Goal: Complete application form

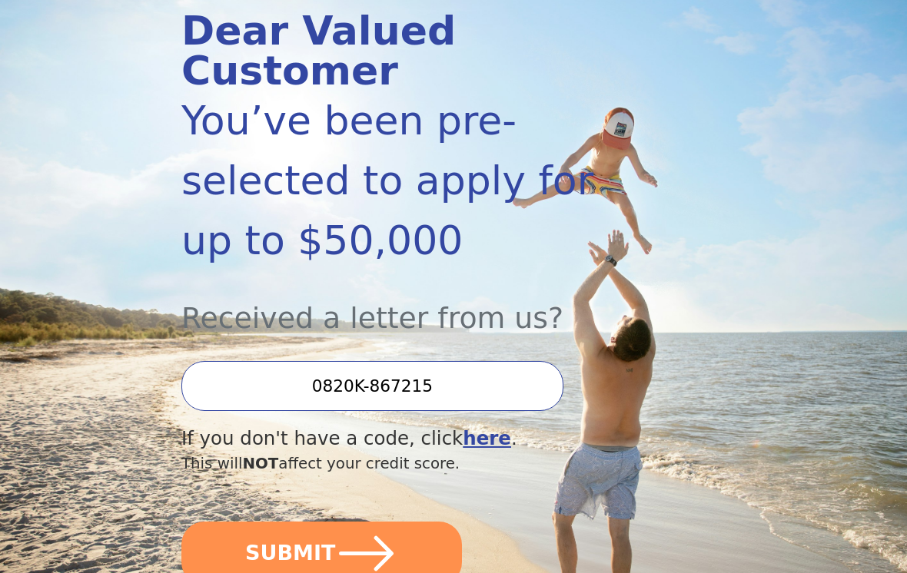
scroll to position [198, 0]
click at [368, 523] on icon "submit" at bounding box center [366, 554] width 62 height 62
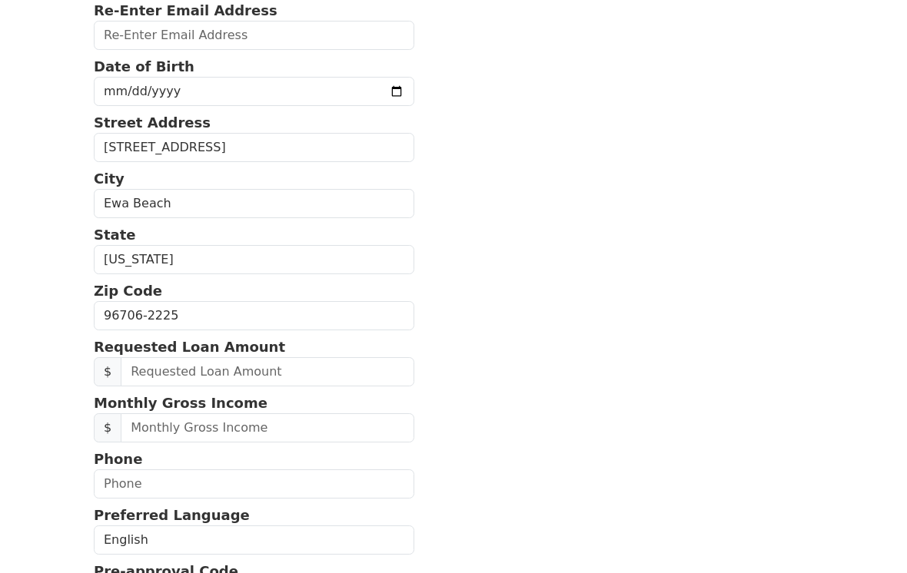
scroll to position [306, 0]
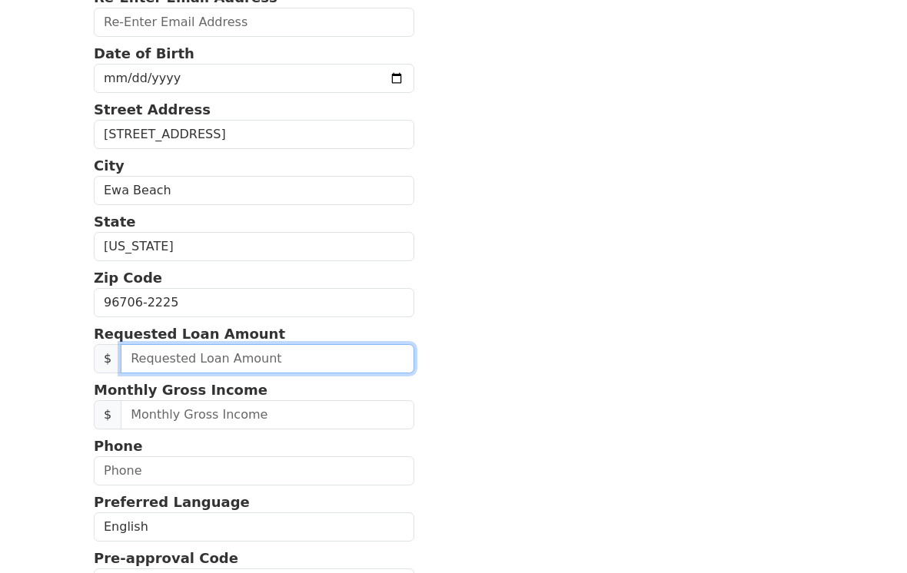
click at [303, 356] on input "text" at bounding box center [268, 359] width 294 height 29
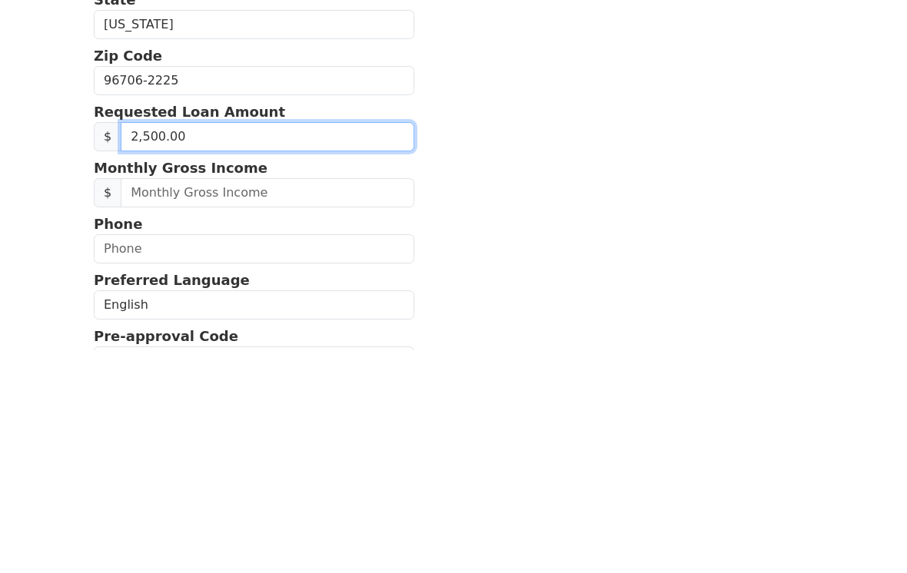
type input "25,000.00"
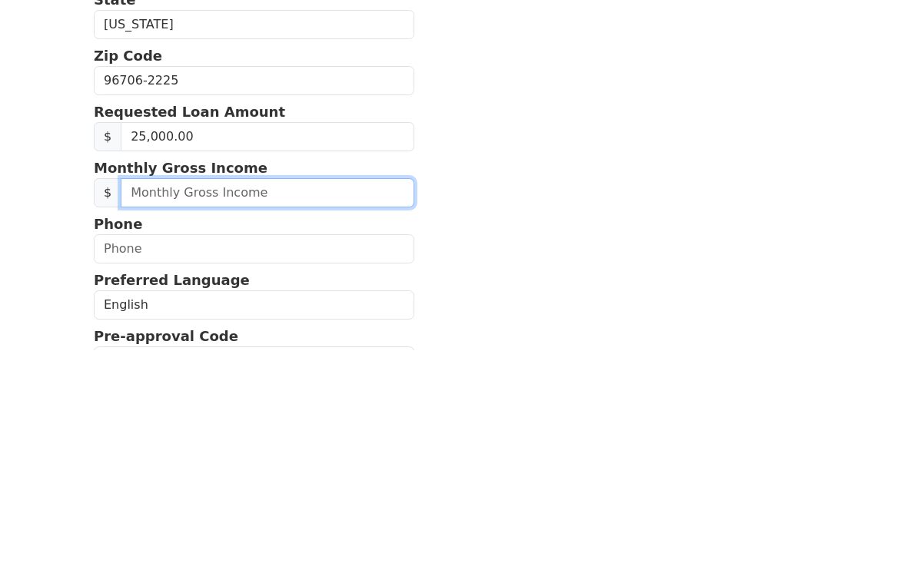
click at [300, 401] on input "text" at bounding box center [268, 415] width 294 height 29
type input "7,000.00"
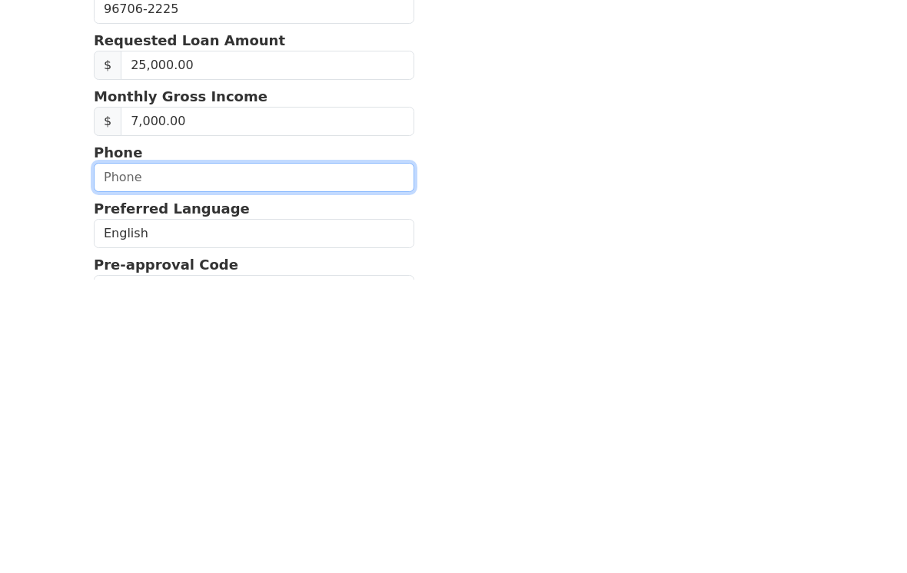
click at [194, 457] on input "text" at bounding box center [254, 471] width 320 height 29
type input "(808) 234-3377"
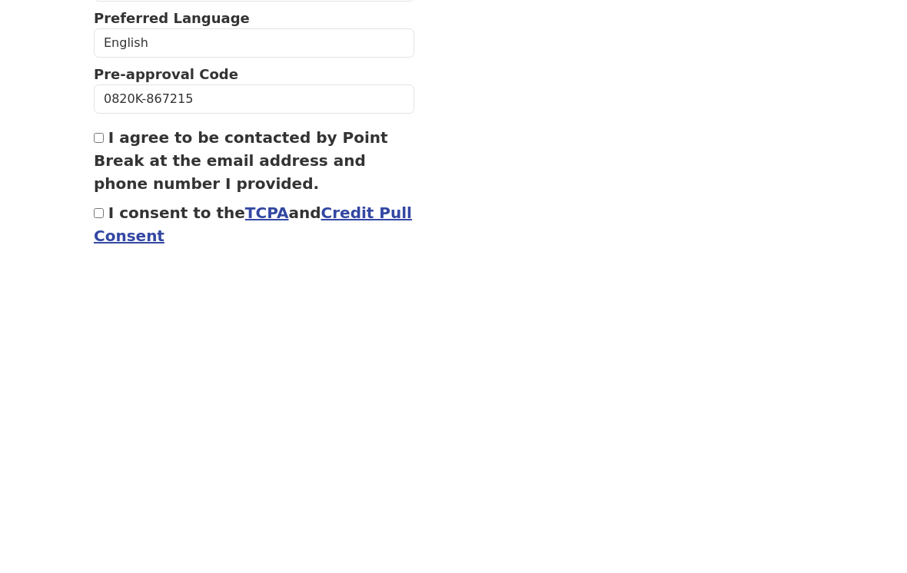
scroll to position [539, 0]
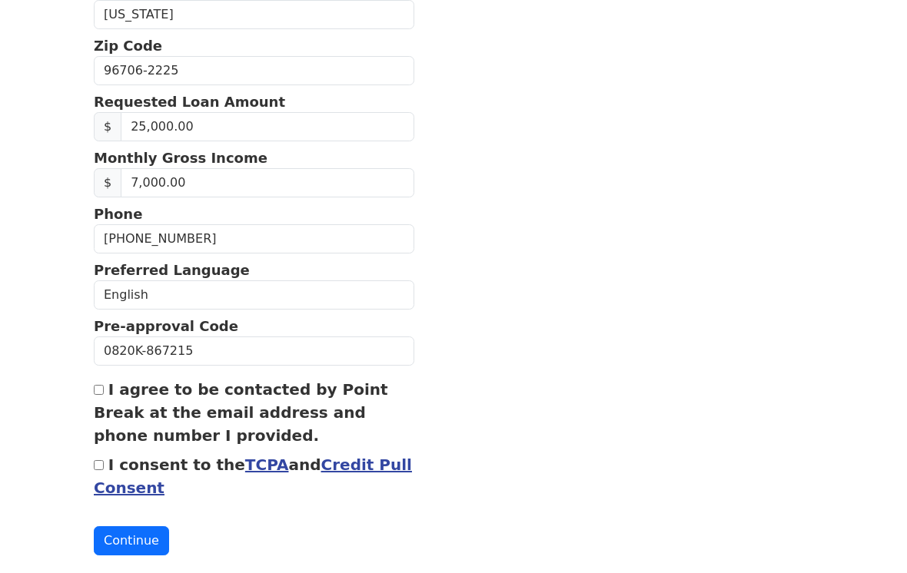
click at [143, 547] on button "Continue" at bounding box center [131, 540] width 75 height 29
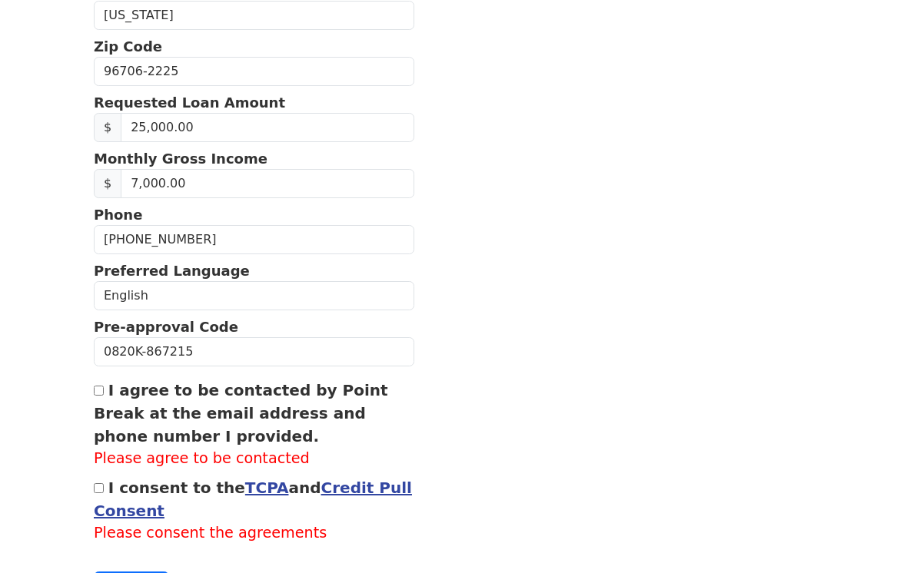
scroll to position [646, 0]
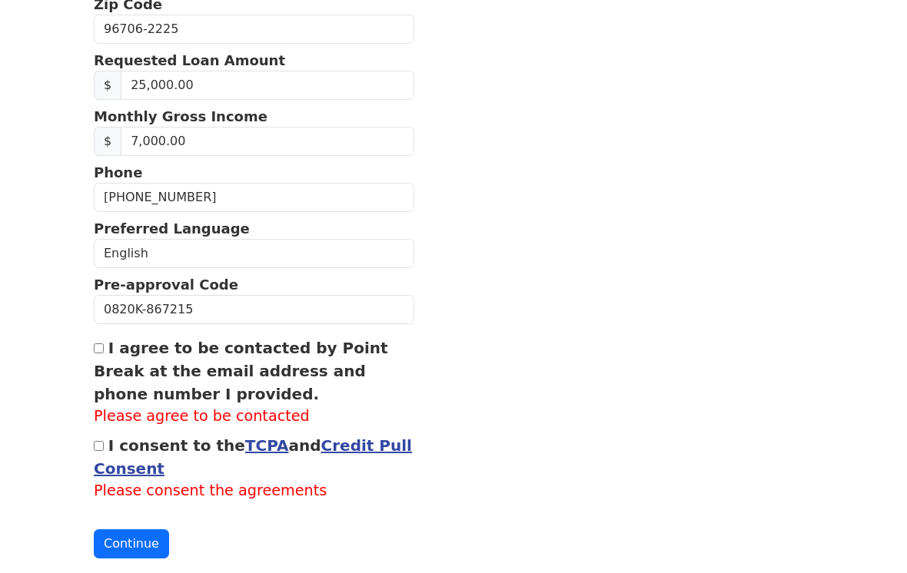
click at [114, 347] on label "I agree to be contacted by Point Break at the email address and phone number I …" at bounding box center [241, 371] width 294 height 65
click at [104, 347] on input "I agree to be contacted by Point Break at the email address and phone number I …" at bounding box center [99, 348] width 10 height 10
checkbox input "true"
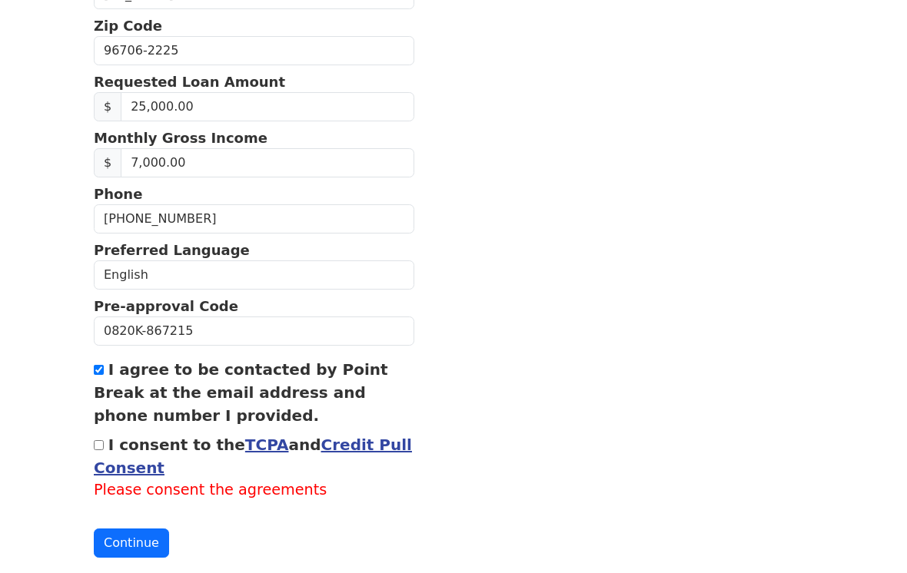
click at [104, 448] on input "I consent to the TCPA and Credit Pull Consent" at bounding box center [99, 445] width 10 height 10
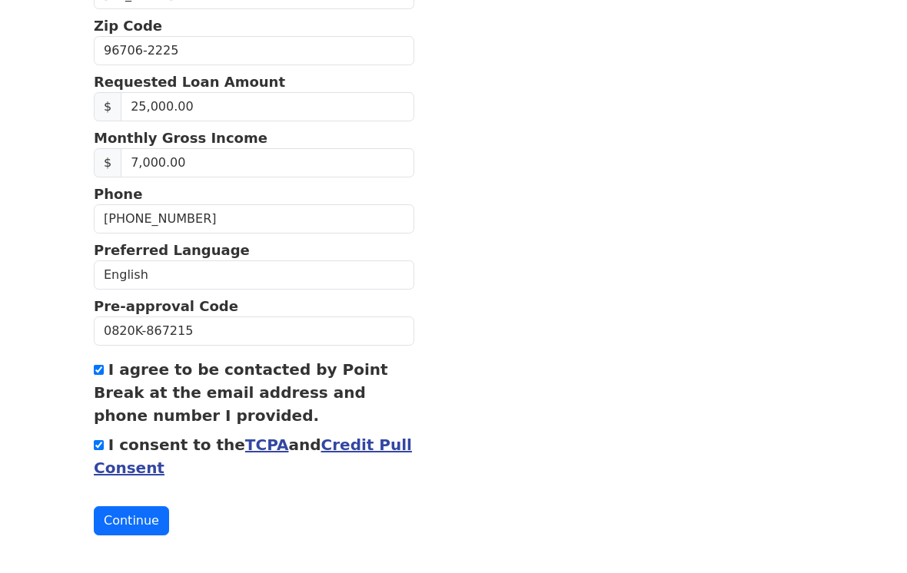
scroll to position [603, 0]
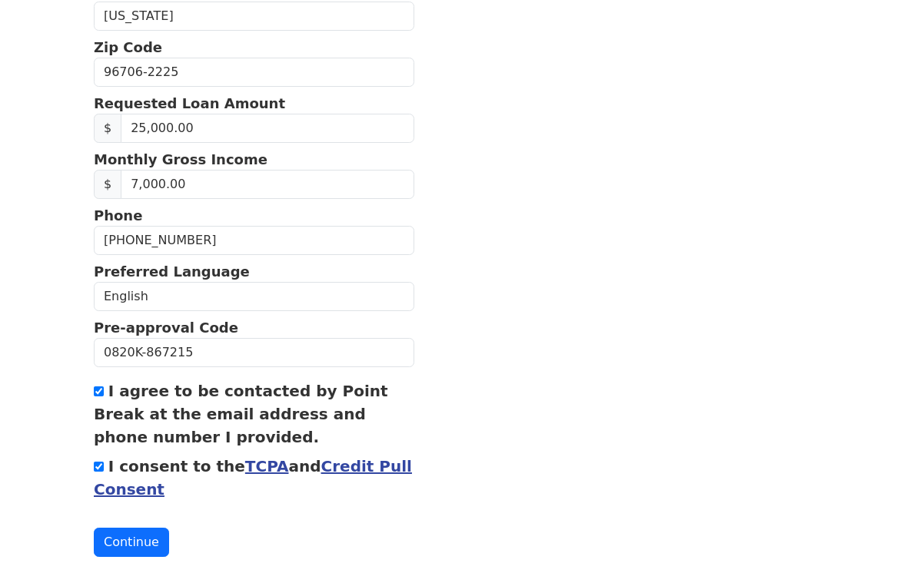
click at [104, 464] on input "I consent to the TCPA and Credit Pull Consent" at bounding box center [99, 467] width 10 height 10
click at [134, 538] on button "Continue" at bounding box center [131, 542] width 75 height 29
click at [139, 530] on button "Continue" at bounding box center [131, 542] width 75 height 29
click at [138, 533] on button "Continue" at bounding box center [131, 542] width 75 height 29
click at [148, 546] on button "Continue" at bounding box center [131, 542] width 75 height 29
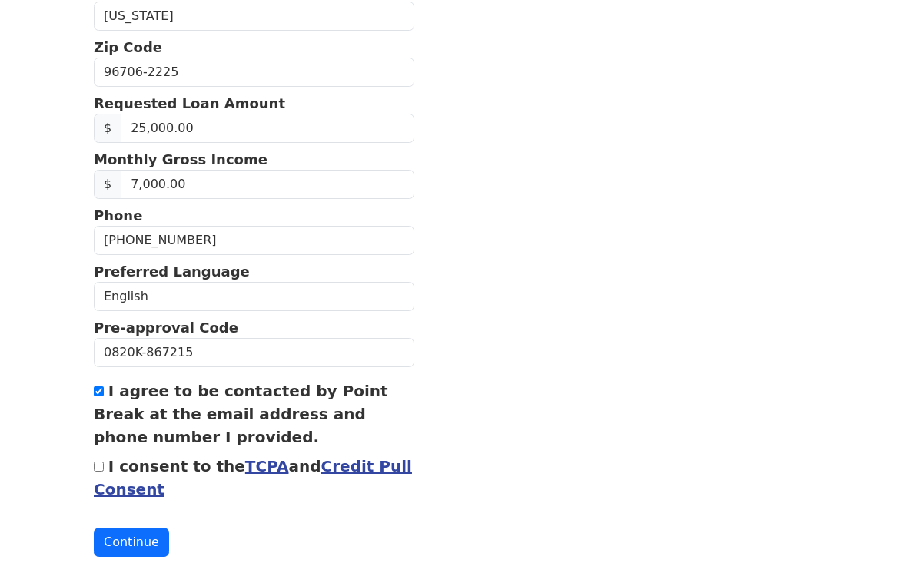
click at [111, 468] on label "I consent to the TCPA and Credit Pull Consent" at bounding box center [253, 477] width 318 height 41
click at [104, 468] on input "I consent to the TCPA and Credit Pull Consent" at bounding box center [99, 467] width 10 height 10
checkbox input "true"
click at [143, 545] on button "Continue" at bounding box center [131, 542] width 75 height 29
click at [141, 520] on form "First Name Henry Last Name Pascual Email Address Please enter email Re-Enter Em…" at bounding box center [254, 39] width 320 height 1035
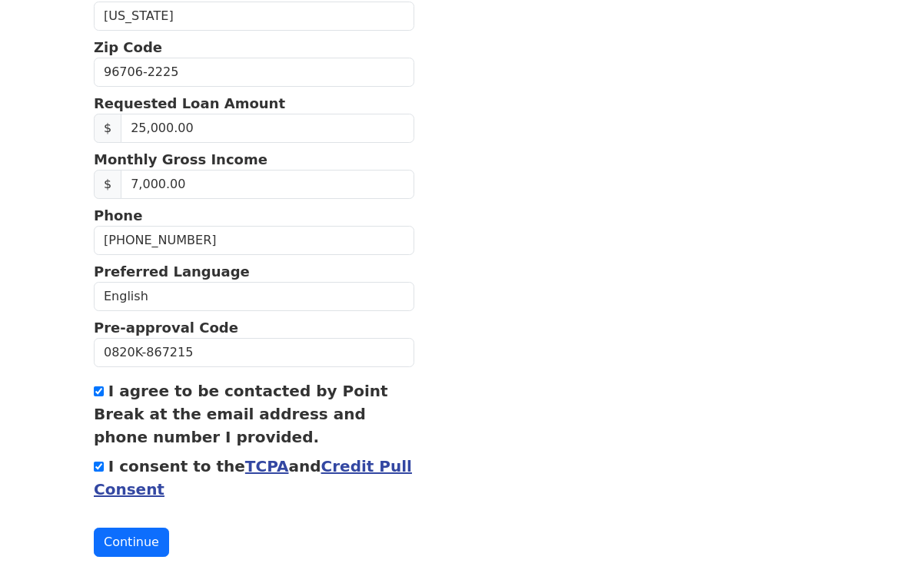
click at [140, 550] on button "Continue" at bounding box center [131, 542] width 75 height 29
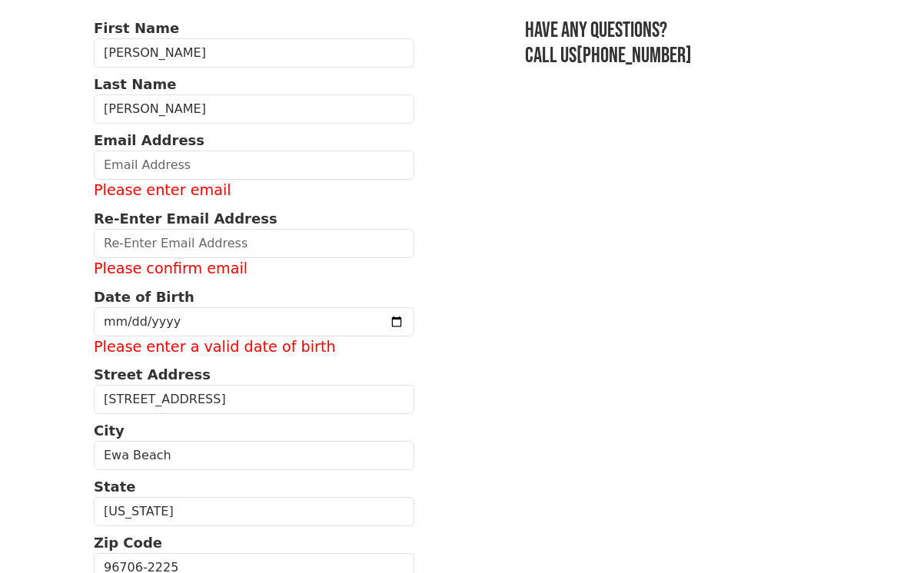
scroll to position [107, 0]
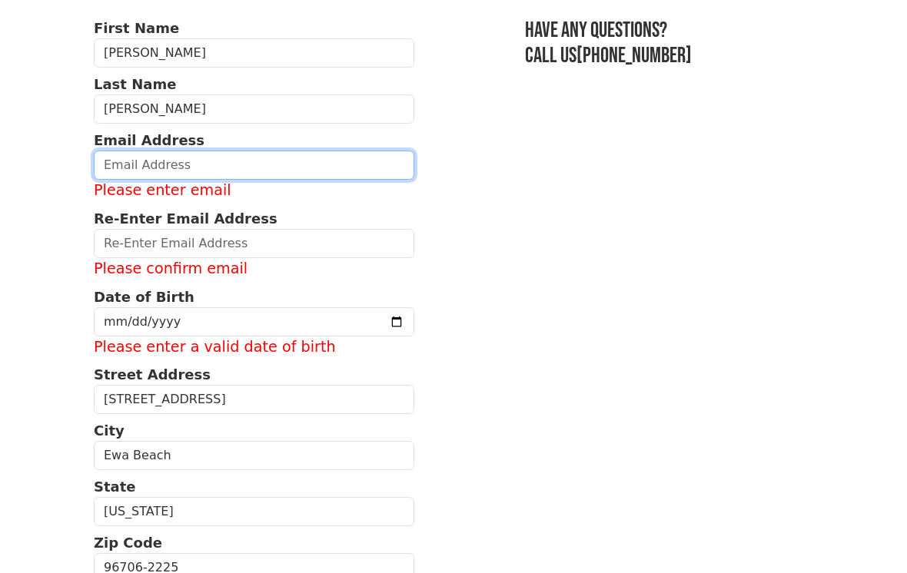
click at [192, 171] on input "email" at bounding box center [254, 165] width 320 height 29
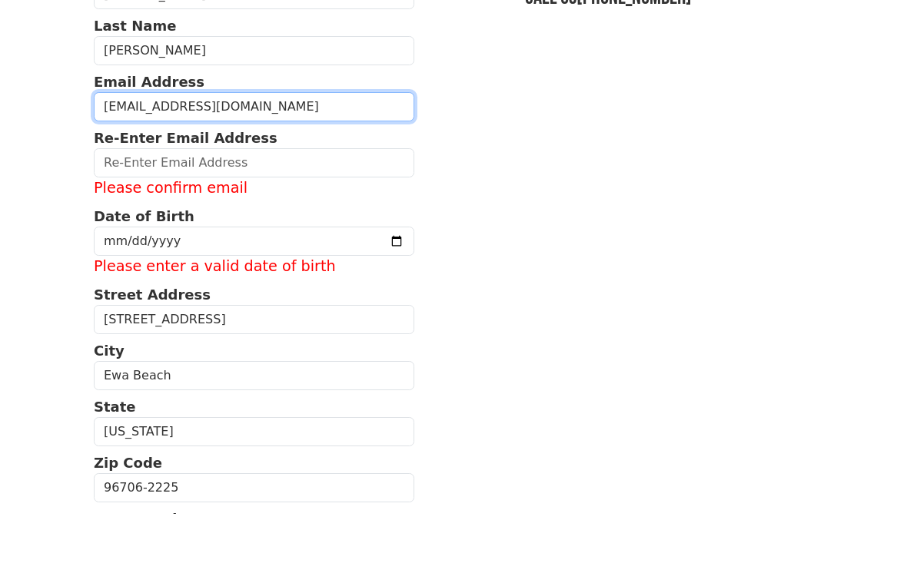
type input "hlsd26@yahoo.com"
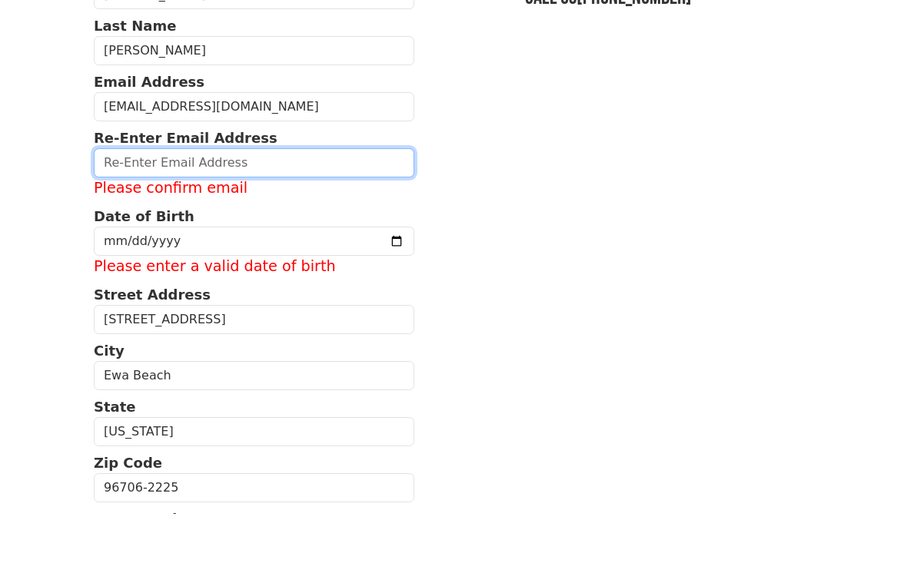
click at [249, 207] on input "email" at bounding box center [254, 221] width 320 height 29
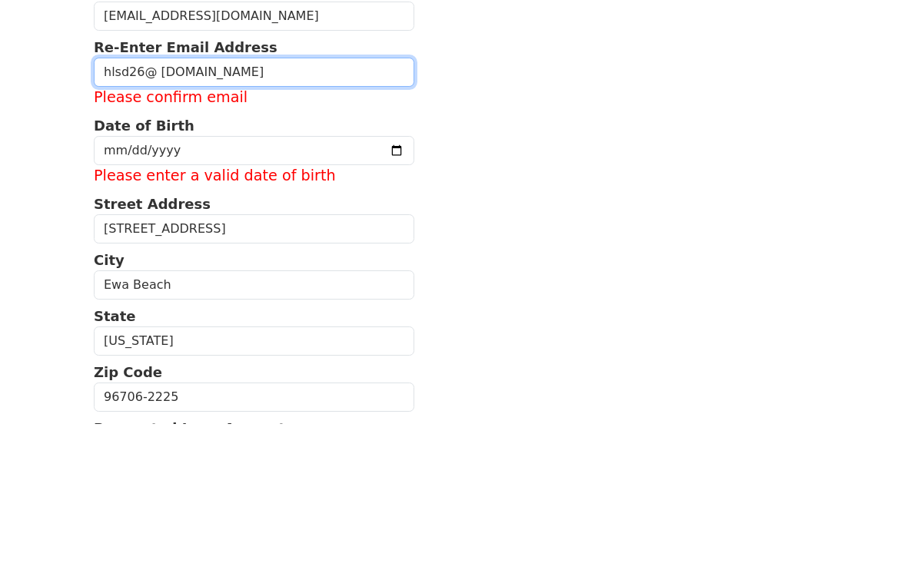
type input "hlsd26@ yahoo.com"
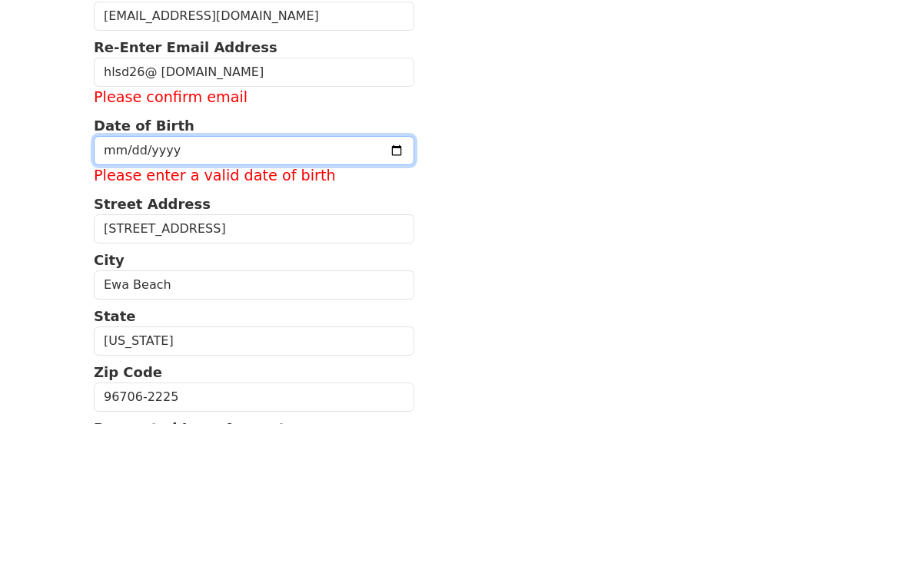
click at [194, 286] on input "date" at bounding box center [254, 300] width 320 height 29
type input "2025-08-28"
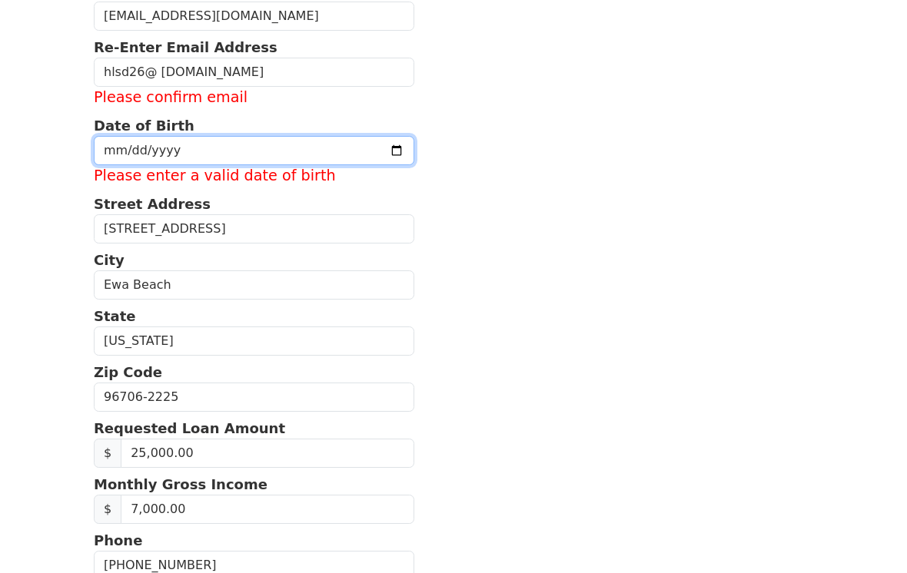
click at [316, 159] on input "2025-08-28" at bounding box center [254, 150] width 320 height 29
click at [335, 154] on input "2025-08-28" at bounding box center [254, 150] width 320 height 29
click at [327, 153] on input "date" at bounding box center [254, 150] width 320 height 29
type input "2026-04-18"
click at [317, 157] on input "2026-04-18" at bounding box center [254, 150] width 320 height 29
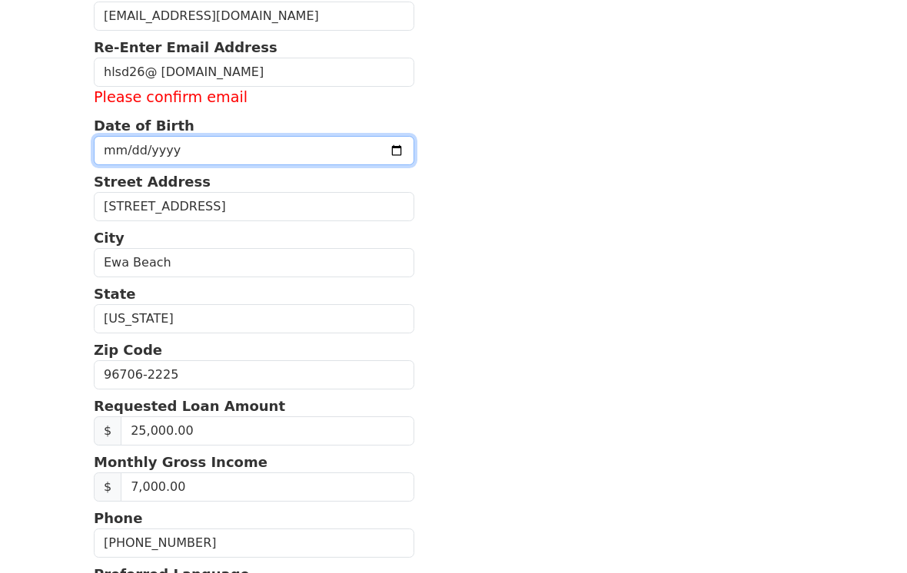
type input "1970-04-18"
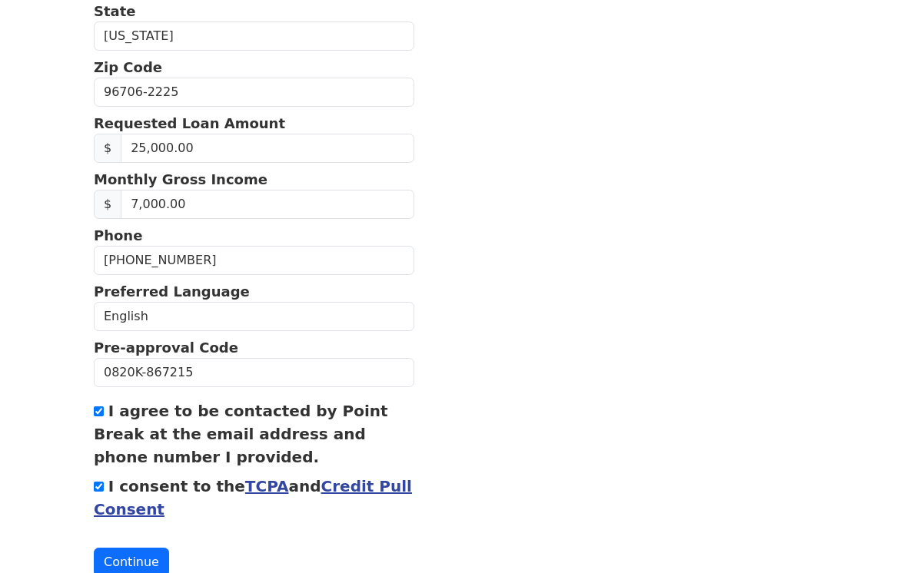
scroll to position [560, 0]
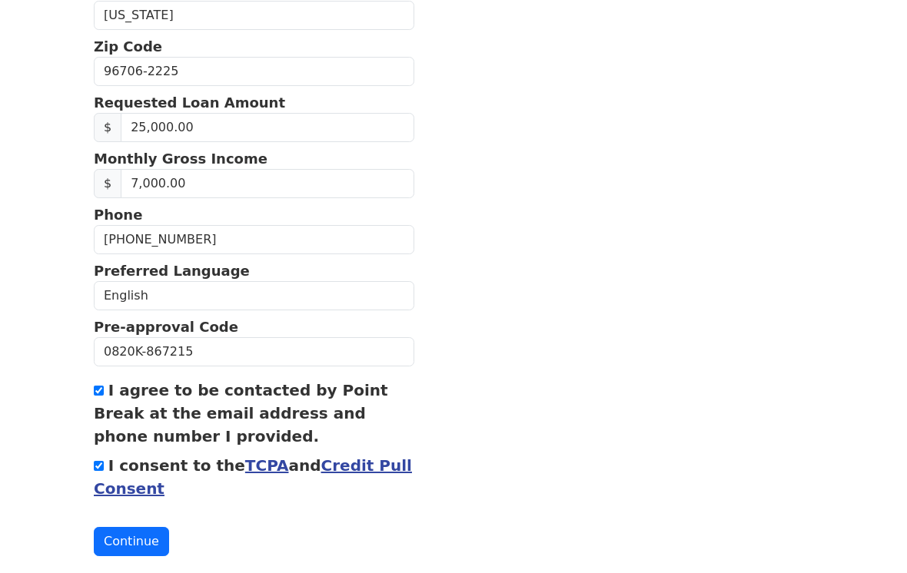
click at [126, 545] on button "Continue" at bounding box center [131, 541] width 75 height 29
click at [143, 533] on button "Continue" at bounding box center [131, 541] width 75 height 29
click at [144, 537] on button "Continue" at bounding box center [131, 541] width 75 height 29
click at [126, 543] on button "Continue" at bounding box center [131, 541] width 75 height 29
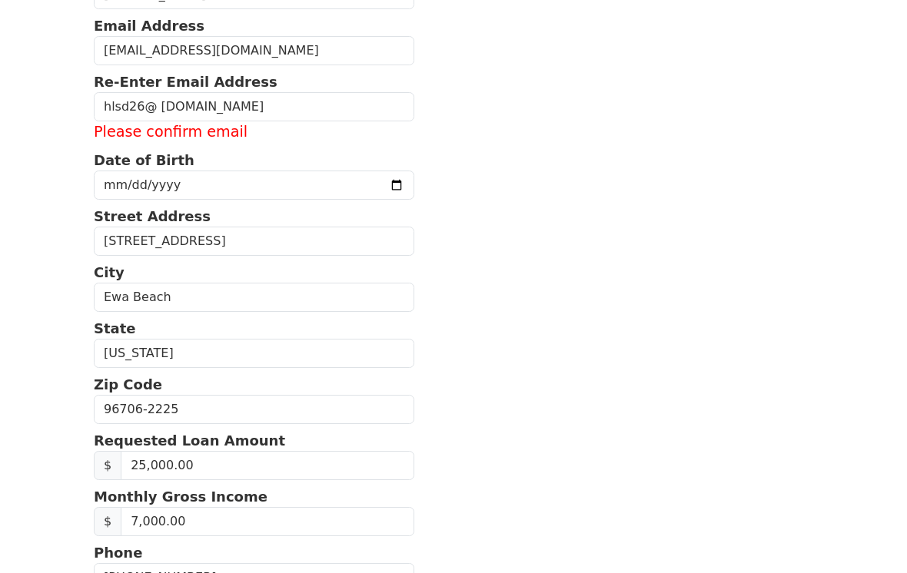
scroll to position [63, 0]
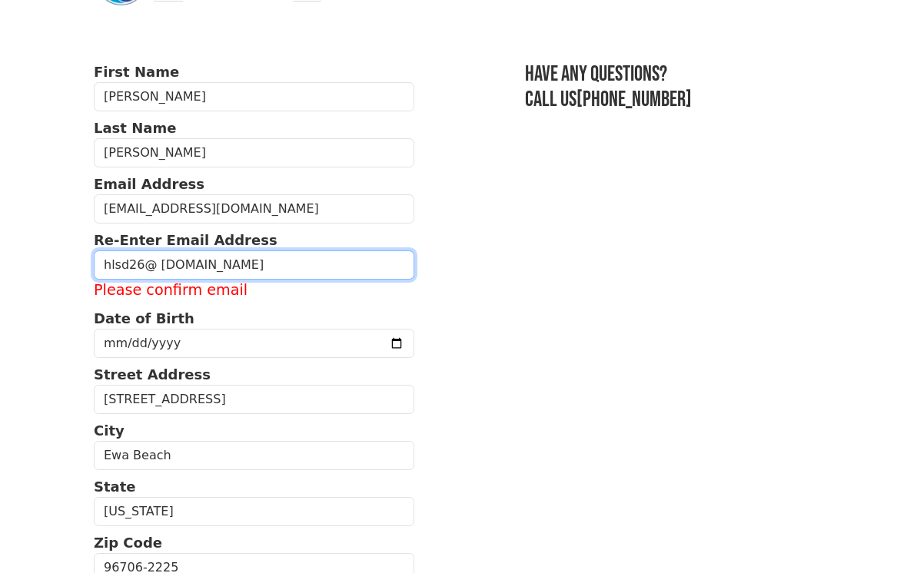
click at [270, 271] on input "hlsd26@ yahoo.com" at bounding box center [254, 265] width 320 height 29
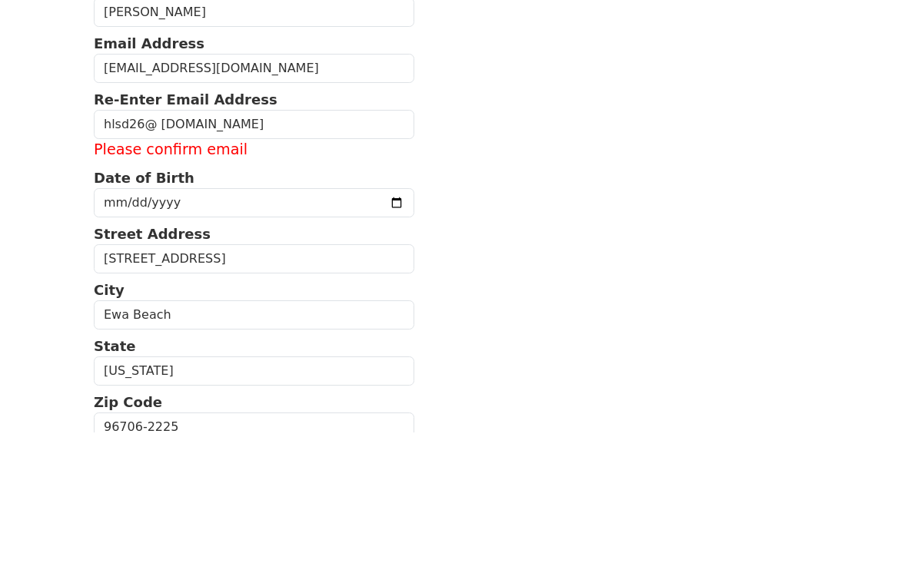
scroll to position [204, 0]
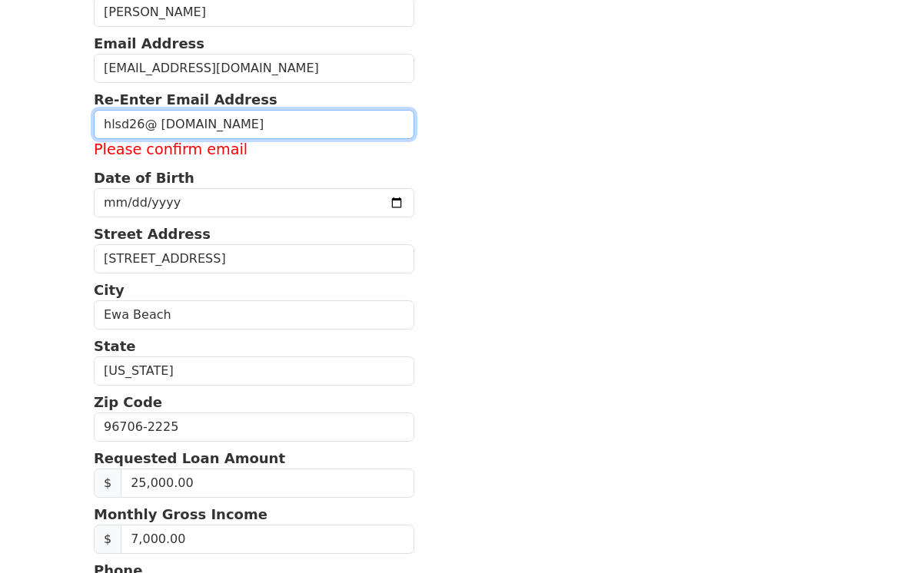
click at [246, 132] on input "hlsd26@ yahoo.com" at bounding box center [254, 124] width 320 height 29
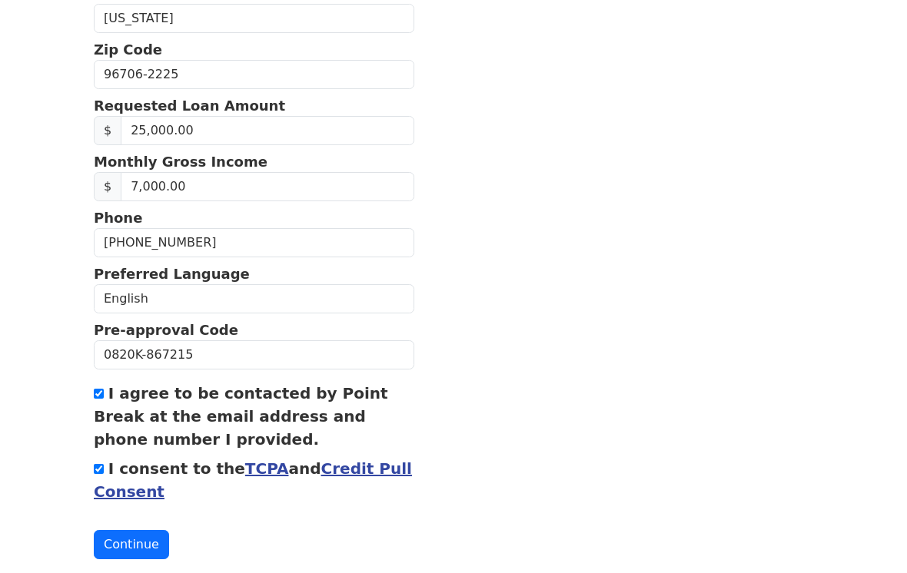
scroll to position [539, 0]
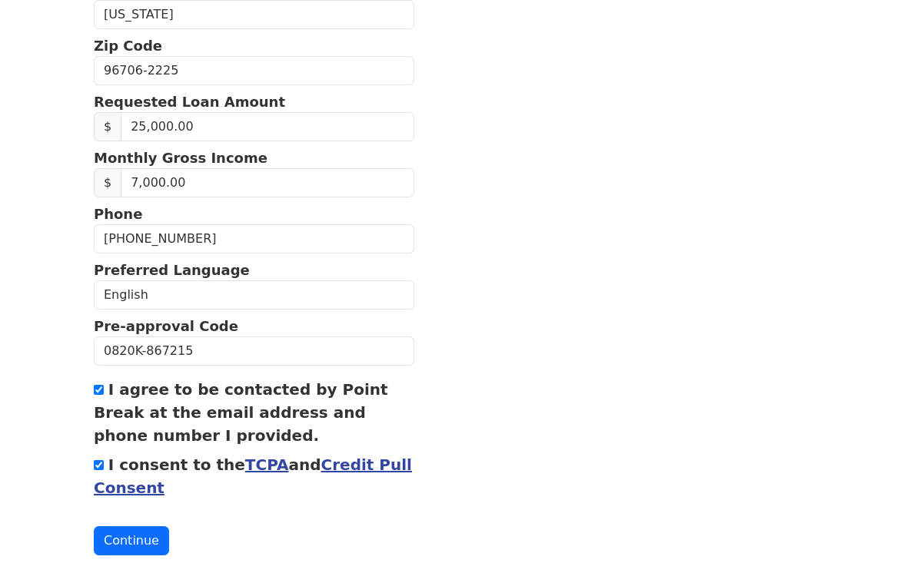
type input "hlsd26@yahoo.com"
click at [135, 538] on button "Continue" at bounding box center [131, 540] width 75 height 29
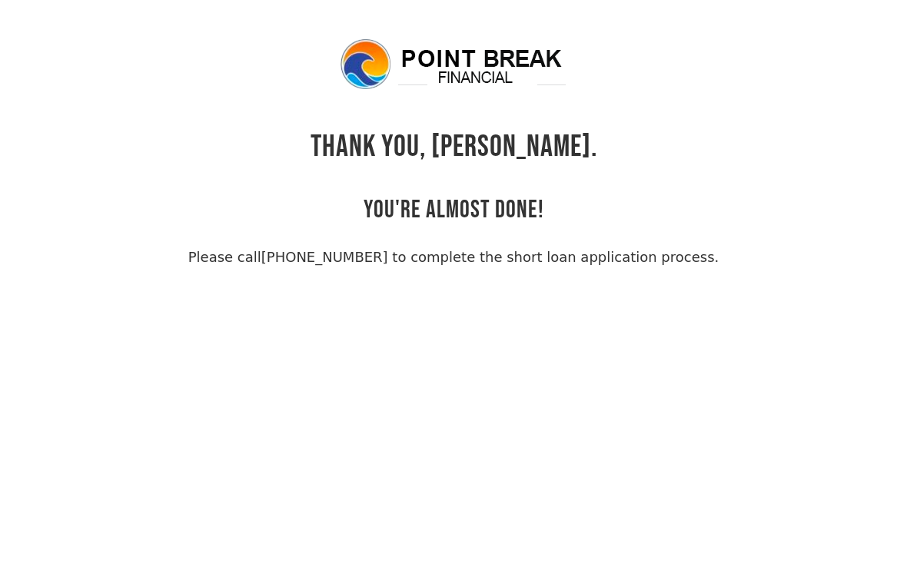
click at [519, 420] on body "THANK YOU, [PERSON_NAME]. YOU'RE ALMOST DONE! Please call [PHONE_NUMBER] to com…" at bounding box center [453, 323] width 907 height 573
